Goal: Navigation & Orientation: Find specific page/section

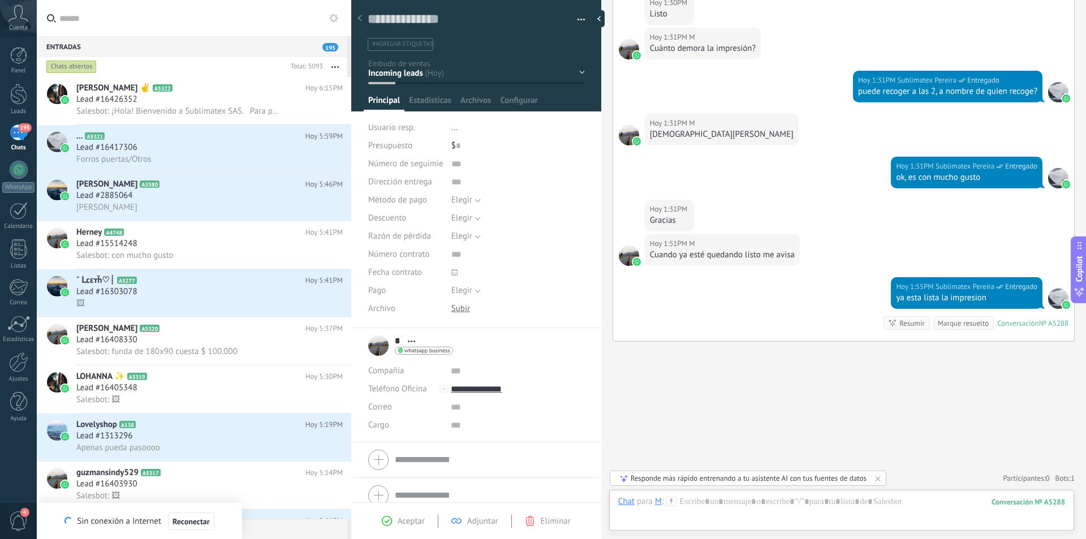
click at [23, 135] on div "195" at bounding box center [19, 132] width 18 height 16
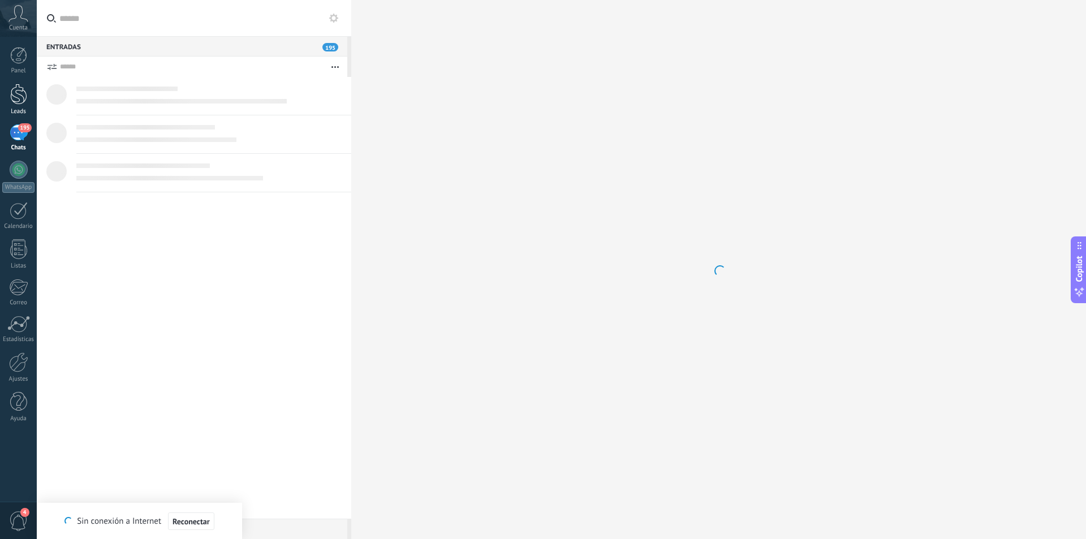
click at [17, 94] on div at bounding box center [18, 94] width 17 height 21
